Goal: Find specific page/section: Find specific page/section

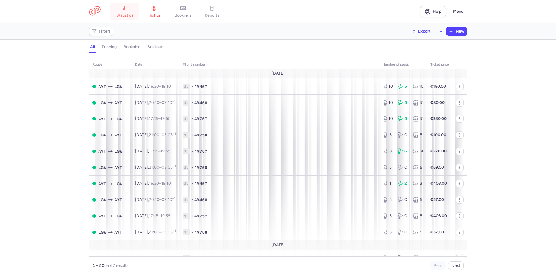
click at [120, 13] on span "statistics" at bounding box center [124, 15] width 17 height 5
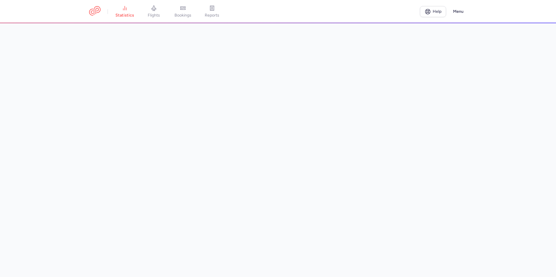
click at [154, 11] on icon at bounding box center [154, 8] width 4 height 5
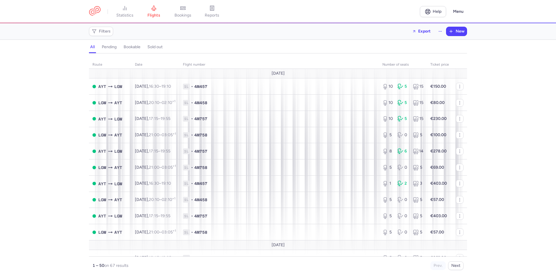
click at [131, 51] on div "all pending bookable sold out" at bounding box center [278, 48] width 378 height 10
click at [146, 44] on button "bookable" at bounding box center [154, 47] width 17 height 8
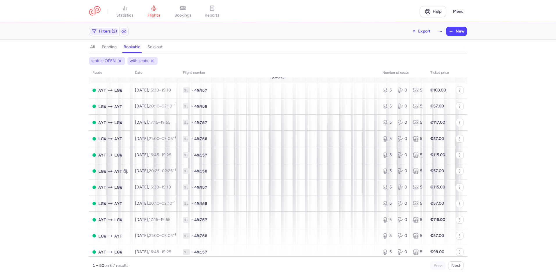
scroll to position [659, 0]
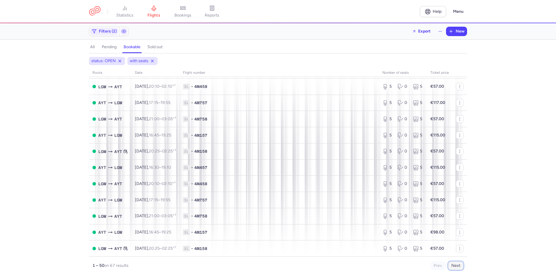
click at [456, 269] on button "Next" at bounding box center [455, 265] width 15 height 9
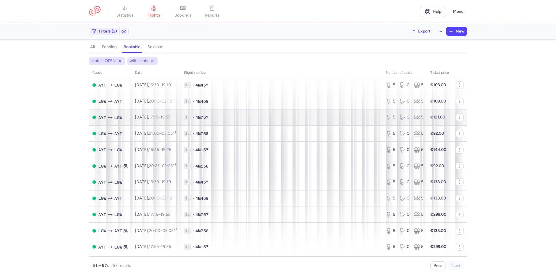
scroll to position [0, 0]
